Goal: Task Accomplishment & Management: Complete application form

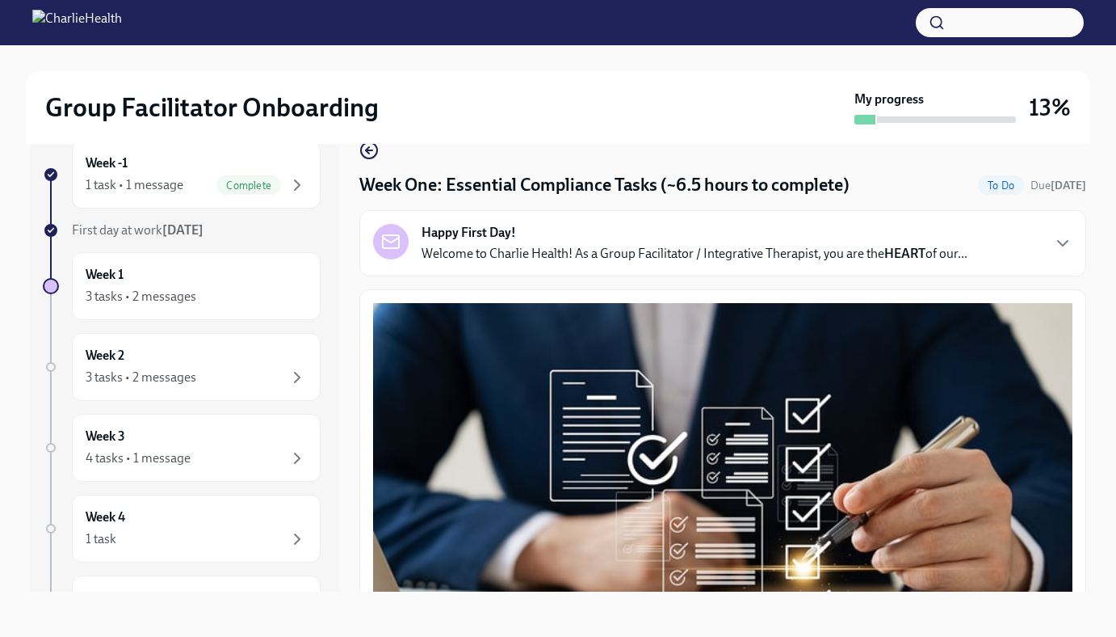
scroll to position [3795, 0]
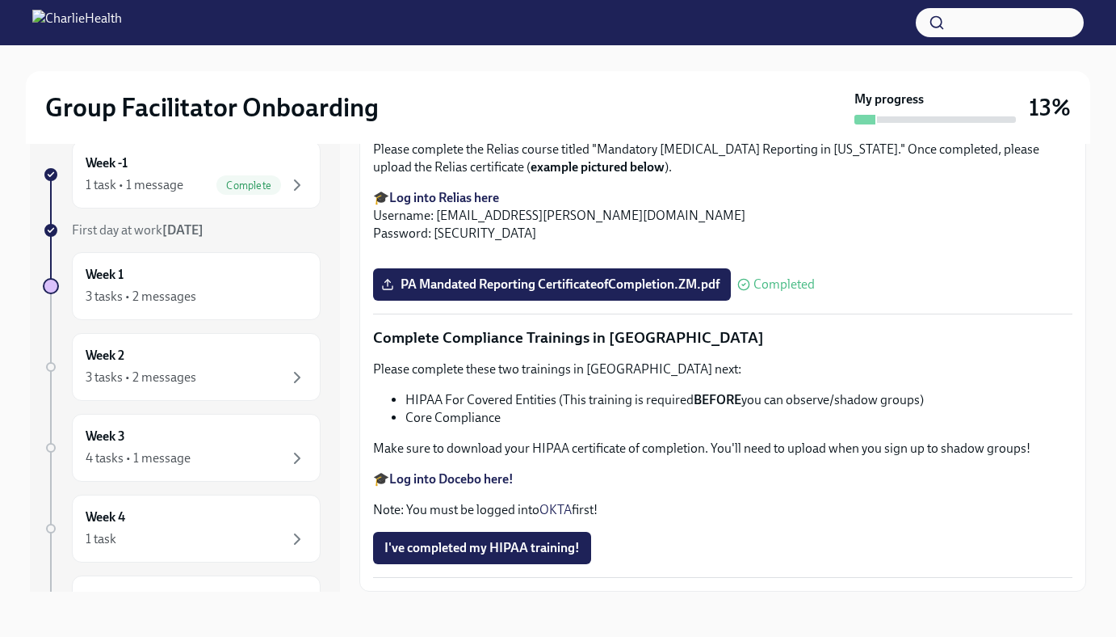
click at [519, 552] on span "I've completed my HIPAA training!" at bounding box center [483, 548] width 196 height 16
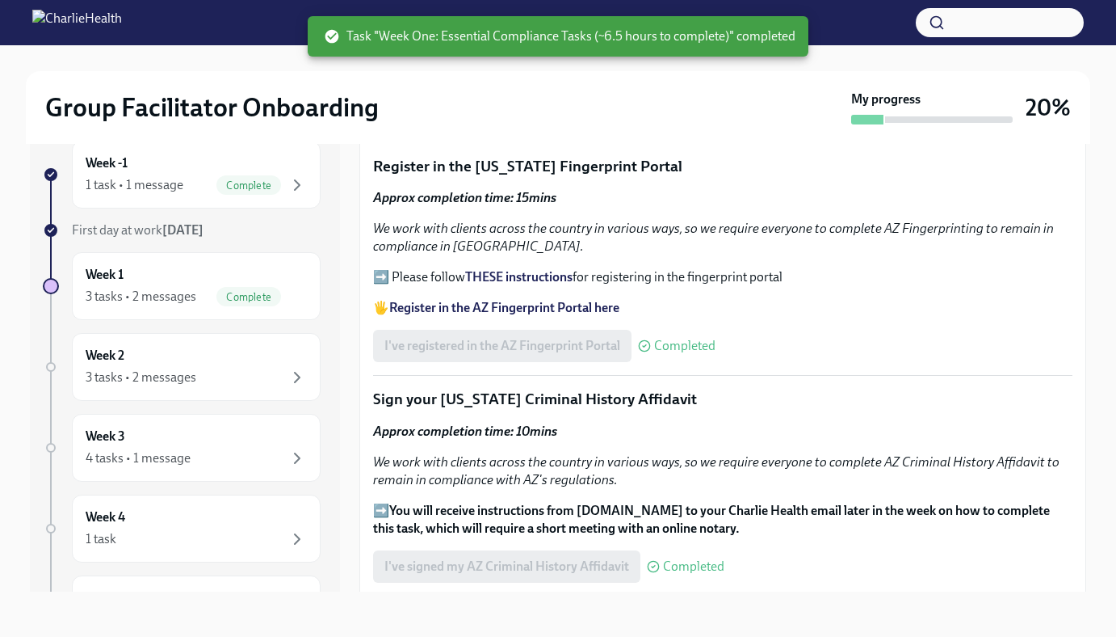
scroll to position [1079, 0]
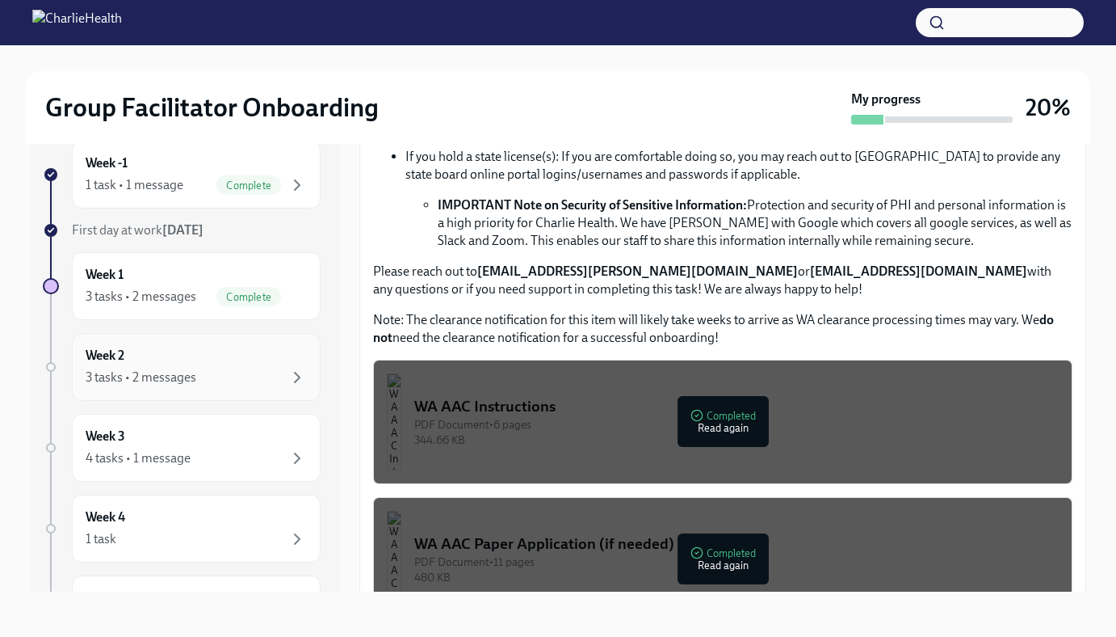
click at [222, 377] on div "3 tasks • 2 messages" at bounding box center [196, 377] width 221 height 19
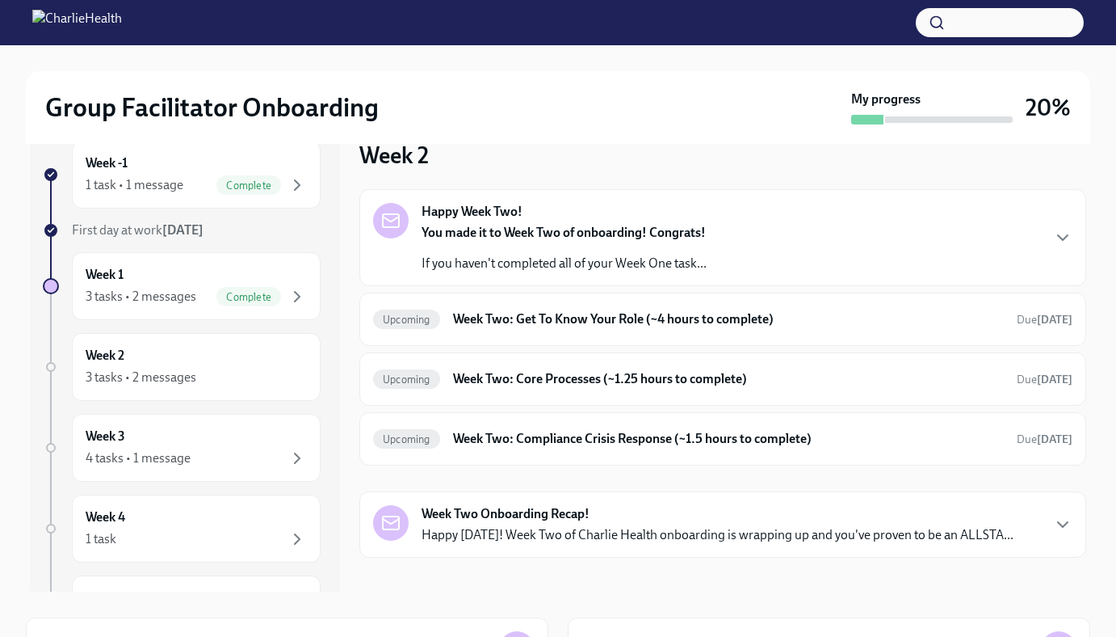
click at [960, 233] on div "Happy Week Two! You made it to Week Two of onboarding! Congrats! If you haven't…" at bounding box center [723, 237] width 700 height 69
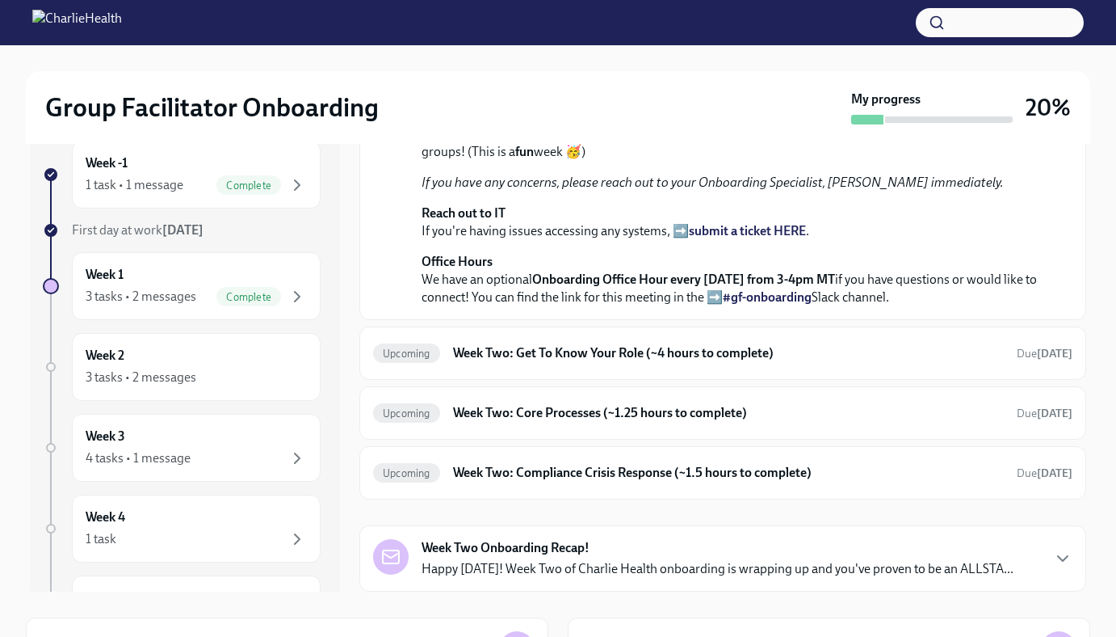
scroll to position [308, 0]
click at [192, 220] on div "Week -1 1 task • 1 message Complete First day at work Aug 18th Week 1 3 tasks •…" at bounding box center [182, 480] width 278 height 679
click at [187, 273] on div "Week 1 3 tasks • 2 messages Complete" at bounding box center [196, 286] width 221 height 40
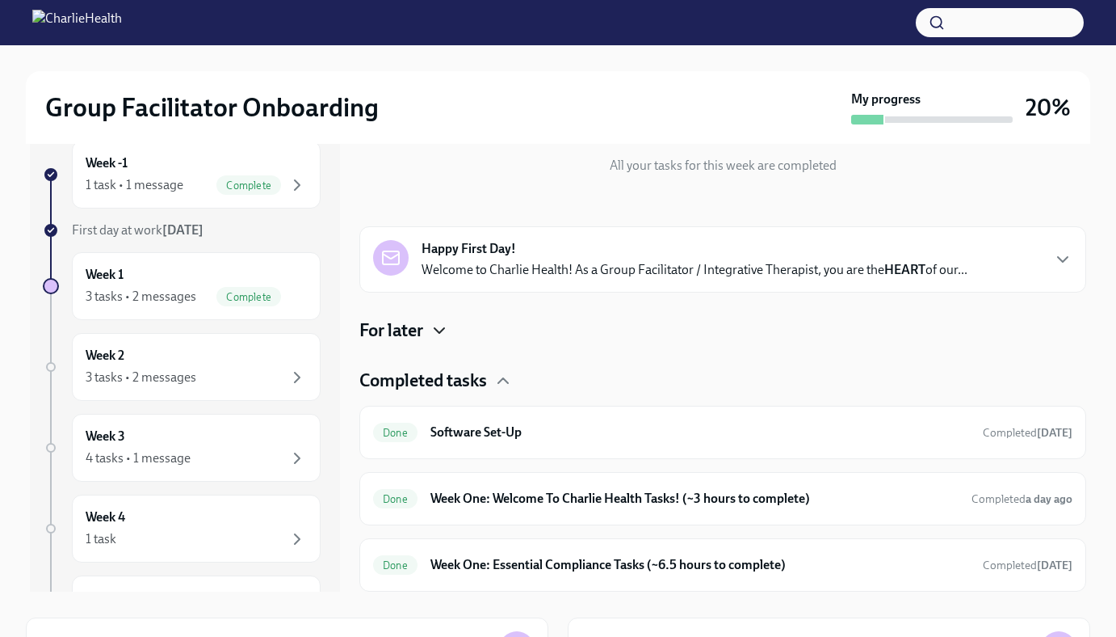
click at [433, 322] on icon "button" at bounding box center [439, 330] width 19 height 19
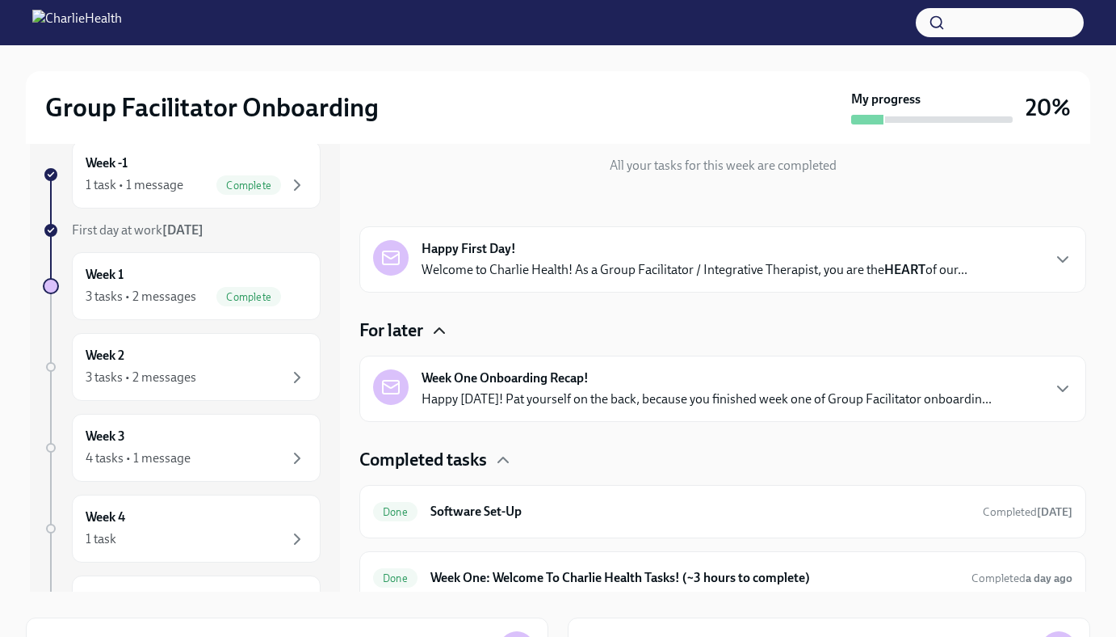
click at [551, 406] on p "Happy Friday! Pat yourself on the back, because you finished week one of Group …" at bounding box center [707, 399] width 570 height 18
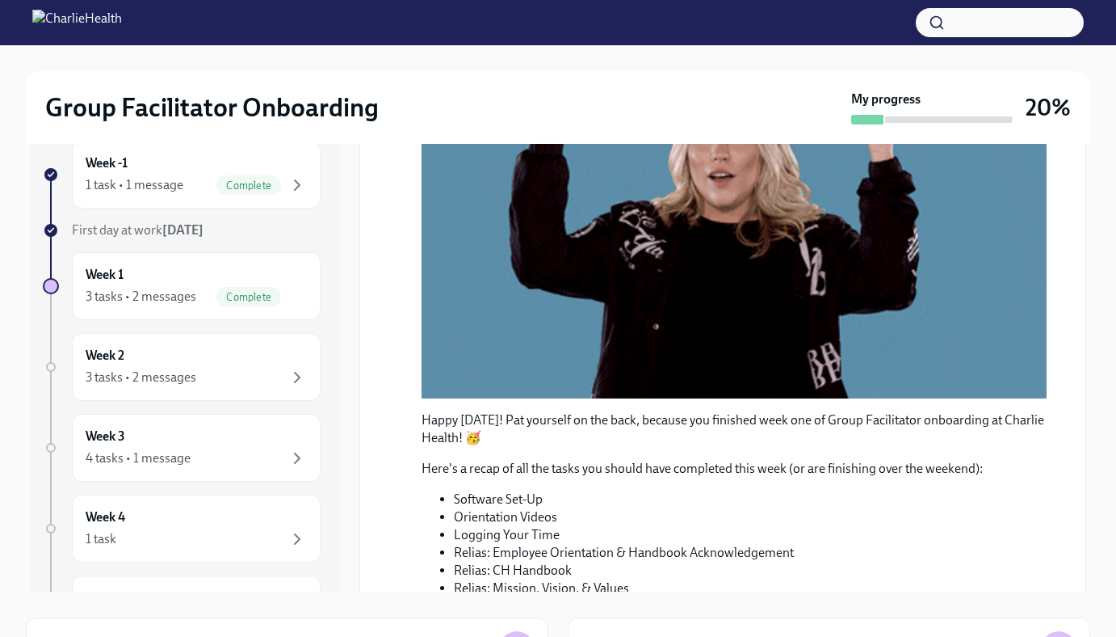
scroll to position [0, 0]
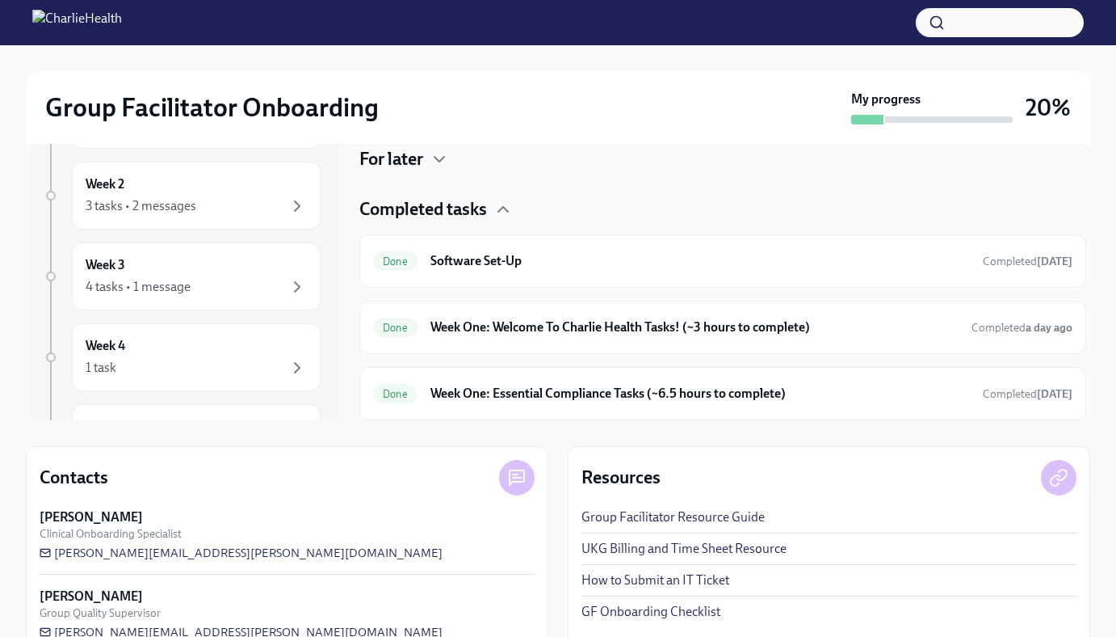
scroll to position [237, 0]
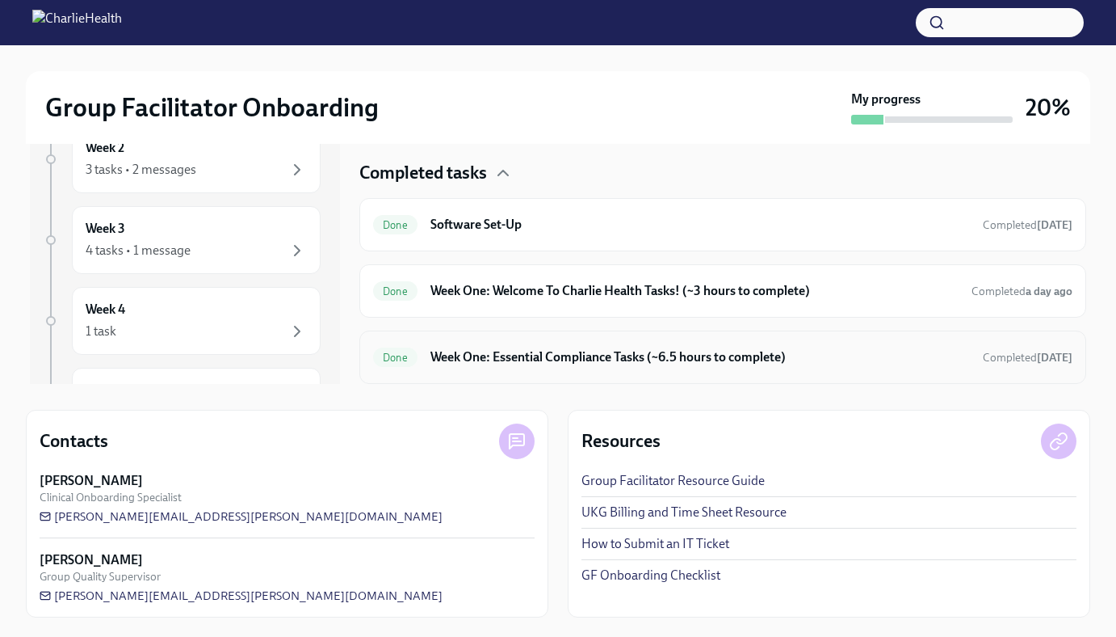
click at [829, 360] on h6 "Week One: Essential Compliance Tasks (~6.5 hours to complete)" at bounding box center [701, 357] width 540 height 18
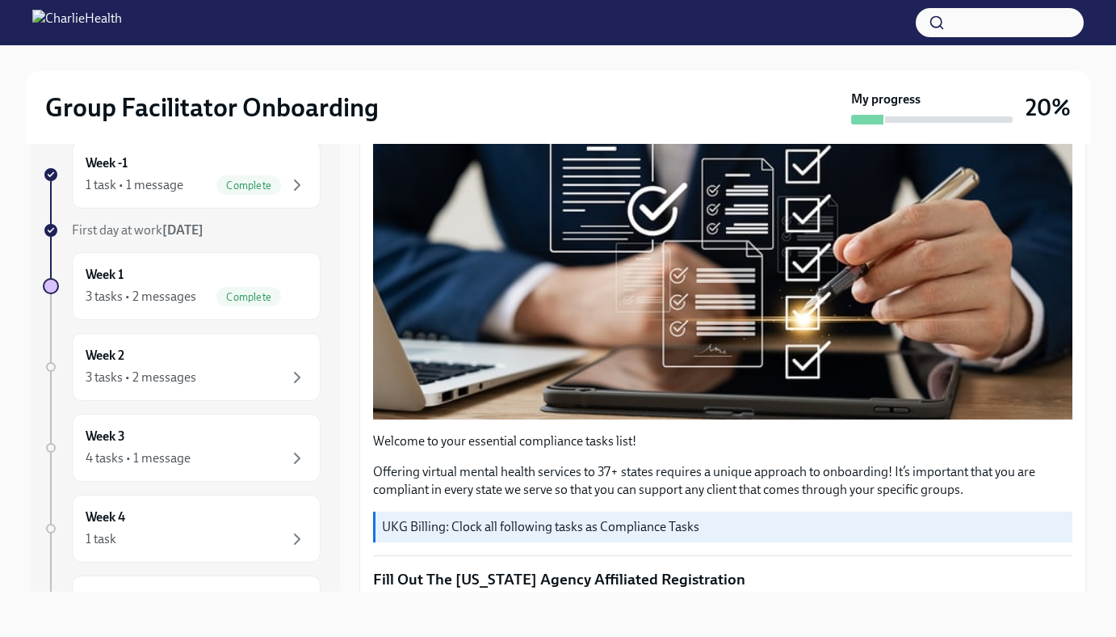
scroll to position [246, 0]
